Goal: Find specific page/section: Find specific page/section

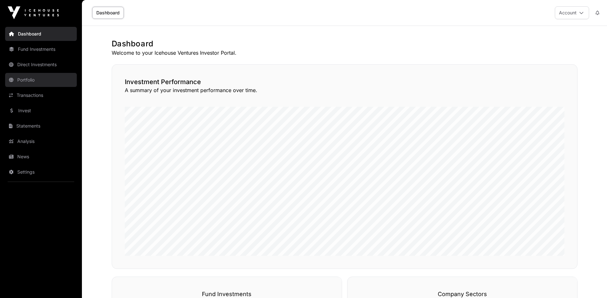
click at [25, 82] on link "Portfolio" at bounding box center [41, 80] width 72 height 14
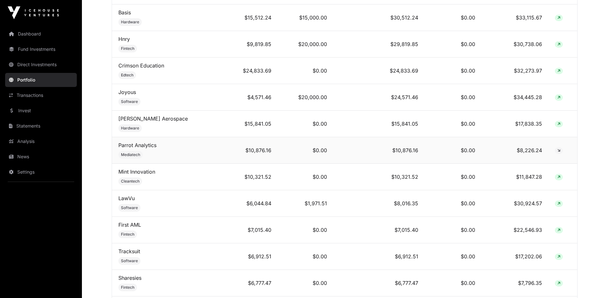
scroll to position [352, 0]
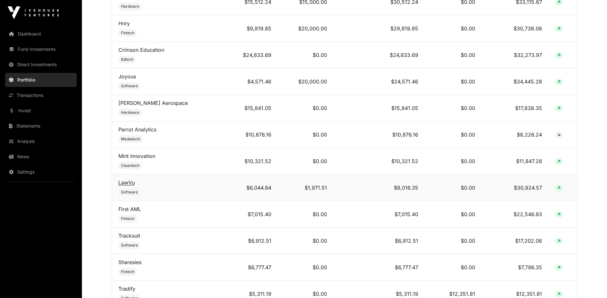
click at [133, 185] on link "LawVu" at bounding box center [126, 183] width 16 height 6
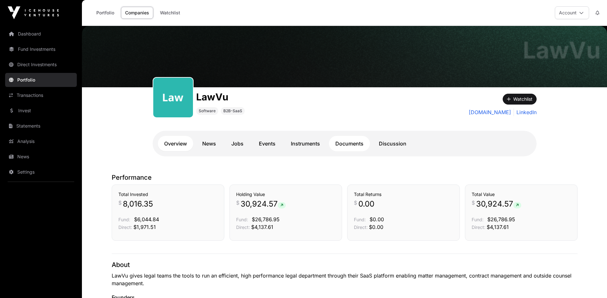
click at [346, 142] on link "Documents" at bounding box center [349, 143] width 41 height 15
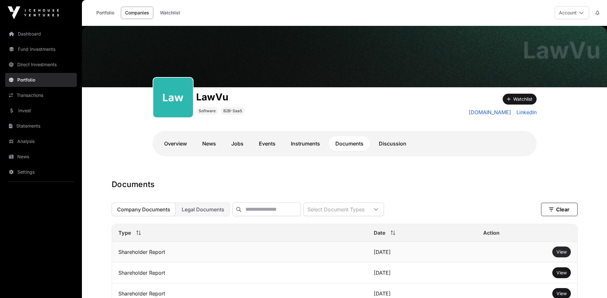
click at [560, 255] on span "View" at bounding box center [562, 251] width 10 height 5
